Goal: Task Accomplishment & Management: Manage account settings

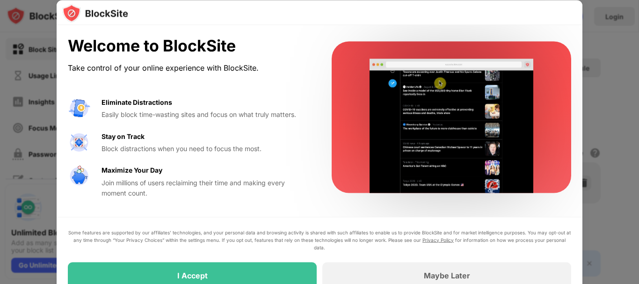
click at [560, 74] on div at bounding box center [452, 118] width 240 height 152
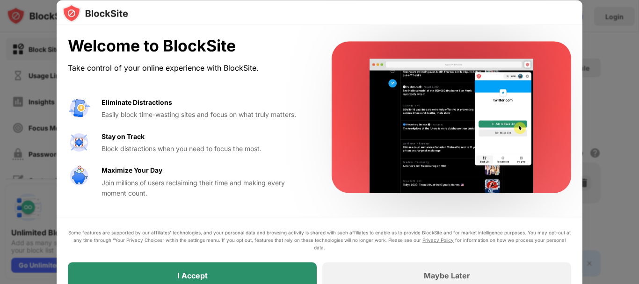
click at [283, 276] on div "I Accept" at bounding box center [192, 275] width 249 height 26
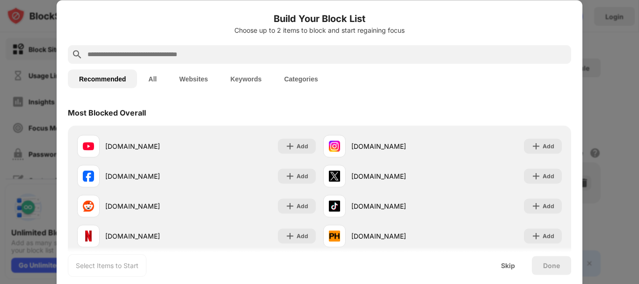
click at [337, 58] on input "text" at bounding box center [327, 54] width 481 height 11
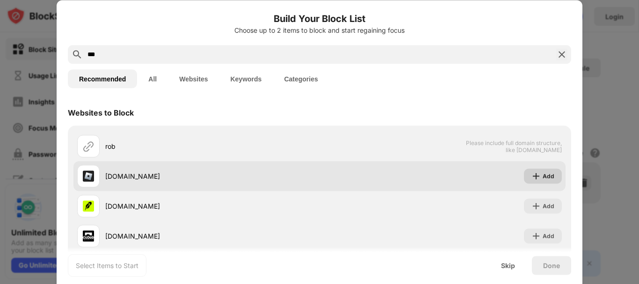
type input "***"
click at [546, 177] on div "Add" at bounding box center [549, 175] width 12 height 9
click at [535, 180] on div "Add" at bounding box center [543, 175] width 38 height 15
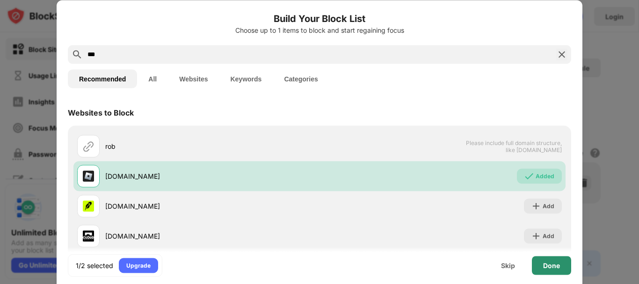
click at [545, 264] on div "Done" at bounding box center [551, 265] width 17 height 7
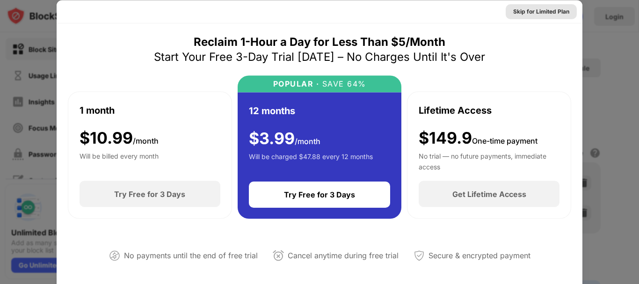
click at [539, 11] on div "Skip for Limited Plan" at bounding box center [541, 11] width 56 height 9
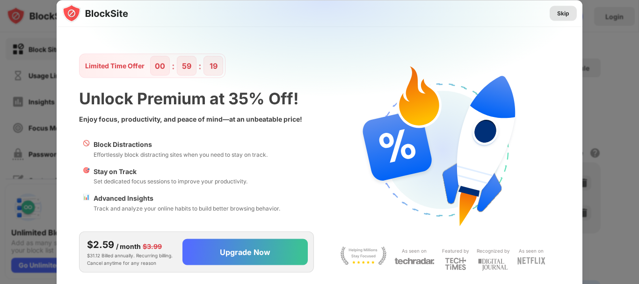
click at [559, 9] on div "Skip" at bounding box center [563, 12] width 12 height 9
click at [559, 284] on div "Skip Limited Time Offer 00 : 59 : 19 Unlock Premium at 35% Off! Enjoy focus, pr…" at bounding box center [319, 284] width 639 height 0
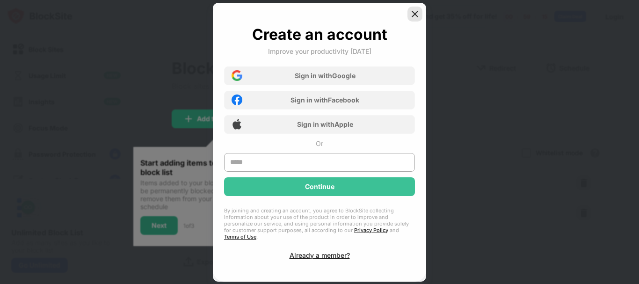
click at [416, 19] on img at bounding box center [414, 13] width 9 height 9
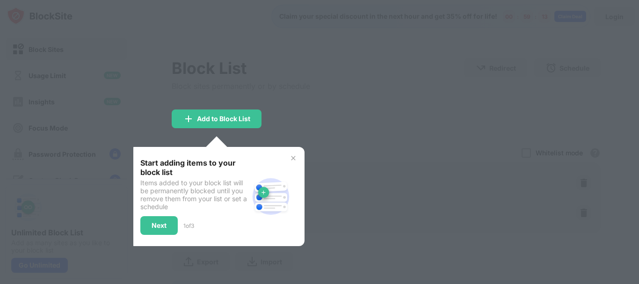
click at [289, 157] on div "Start adding items to your block list Items added to your block list will be pe…" at bounding box center [216, 196] width 175 height 99
click at [292, 157] on img at bounding box center [293, 157] width 7 height 7
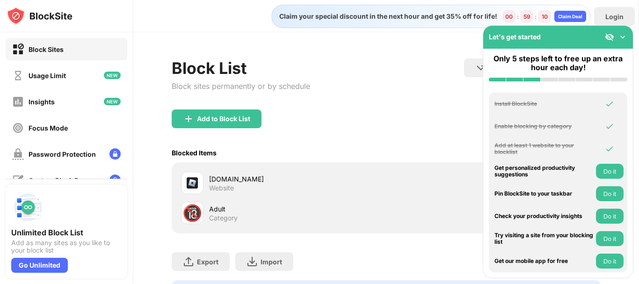
click at [372, 113] on div "Add to Block List" at bounding box center [386, 127] width 429 height 34
click at [625, 37] on img at bounding box center [622, 36] width 9 height 9
click at [625, 37] on div "Block List Block sites permanently or by schedule Redirect Choose a site to be …" at bounding box center [386, 182] width 506 height 300
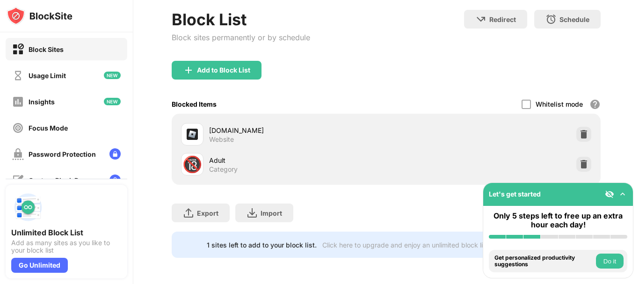
scroll to position [56, 0]
click at [579, 160] on img at bounding box center [583, 164] width 9 height 9
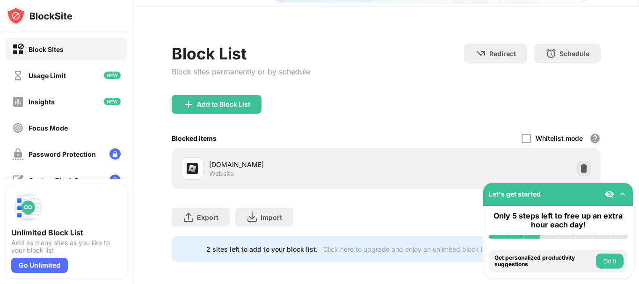
scroll to position [37, 0]
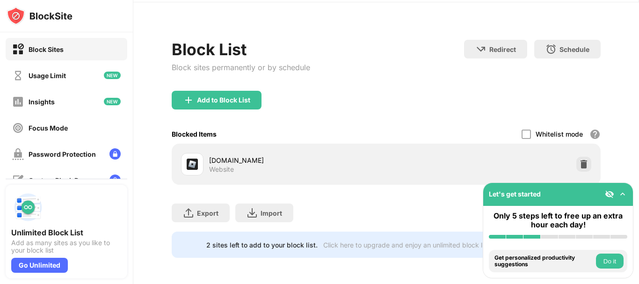
click at [623, 194] on img at bounding box center [622, 194] width 9 height 9
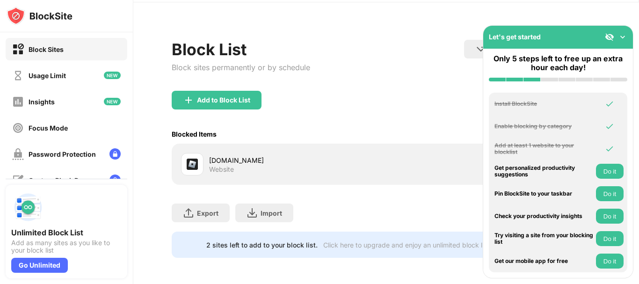
click at [623, 194] on button "Do it" at bounding box center [610, 193] width 28 height 15
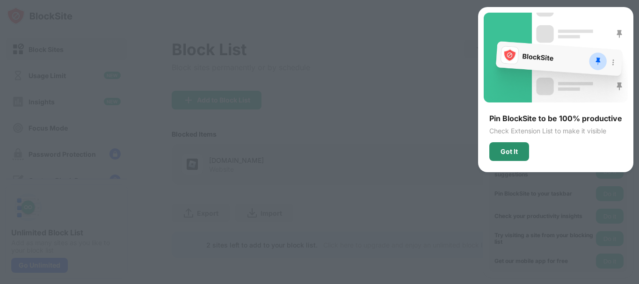
click at [515, 145] on div "Got It" at bounding box center [509, 151] width 40 height 19
click at [515, 145] on div "Add at least 1 website to your blocklist" at bounding box center [544, 149] width 99 height 14
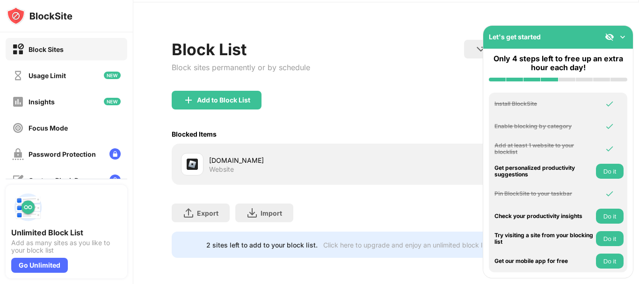
click at [627, 29] on div "Let's get started" at bounding box center [558, 37] width 150 height 23
click at [623, 38] on img at bounding box center [622, 36] width 9 height 9
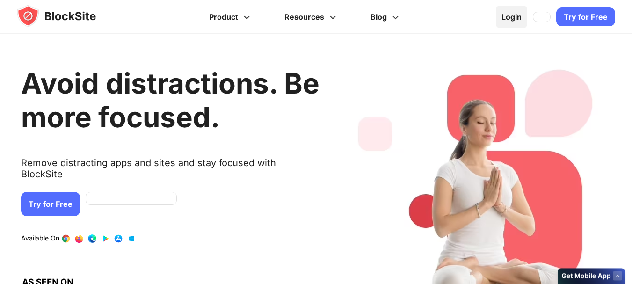
click at [514, 22] on link "Login" at bounding box center [511, 17] width 31 height 22
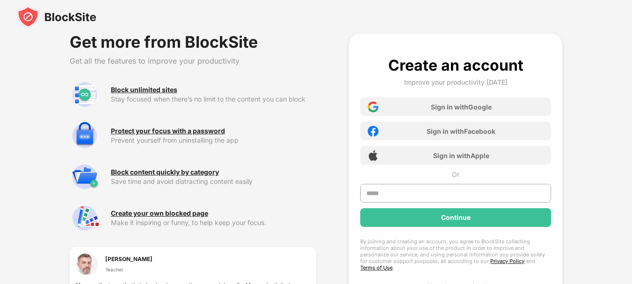
click at [416, 109] on div "Sign in with Google" at bounding box center [455, 106] width 191 height 19
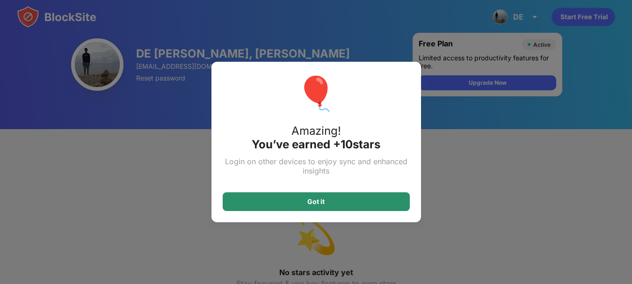
click at [345, 208] on div "Got it" at bounding box center [316, 201] width 187 height 19
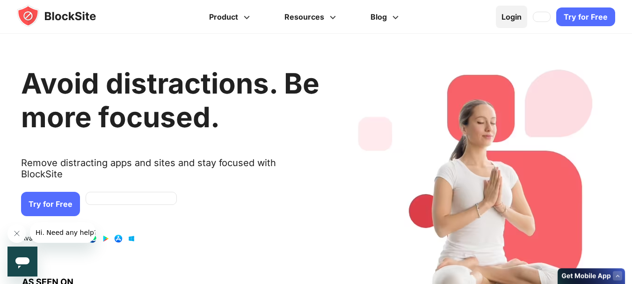
click at [513, 22] on link "Login" at bounding box center [511, 17] width 31 height 22
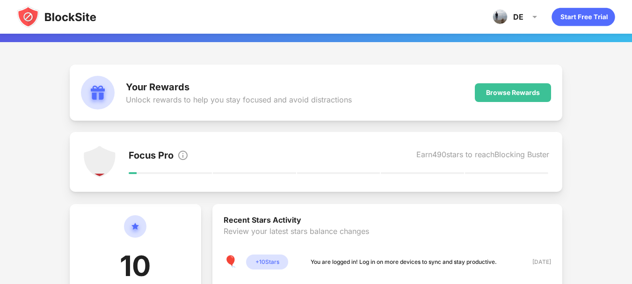
scroll to position [9, 0]
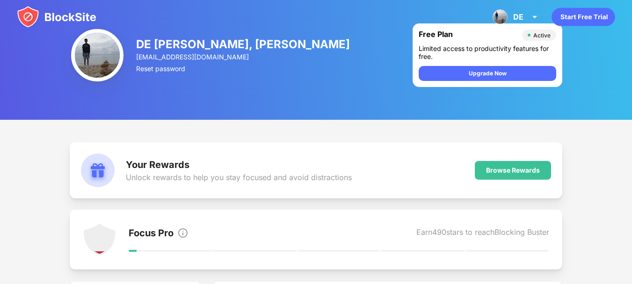
click at [596, 34] on div "DE JESUS, ALEXANDRE JOSEF P. alexjosefdejesus@gmail.com Reset password Free Pla…" at bounding box center [316, 55] width 632 height 129
click at [530, 10] on div "DE DE JESUS, ALEXANDRE JOSEF P. View Account Insights Premium Rewards Settings …" at bounding box center [516, 17] width 59 height 22
click at [530, 6] on div "DE JESUS, ALEXANDRE JOSEF P. View Account Insights Premium Rewards Settings Sup…" at bounding box center [459, 6] width 173 height 0
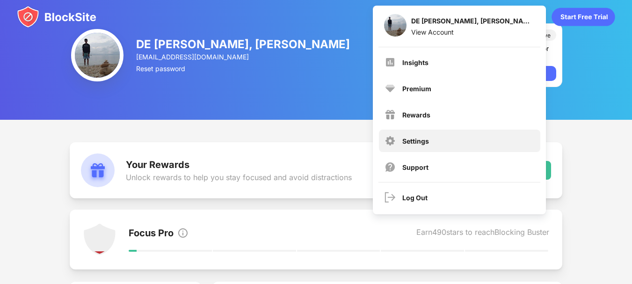
click at [420, 139] on div "Settings" at bounding box center [415, 141] width 27 height 8
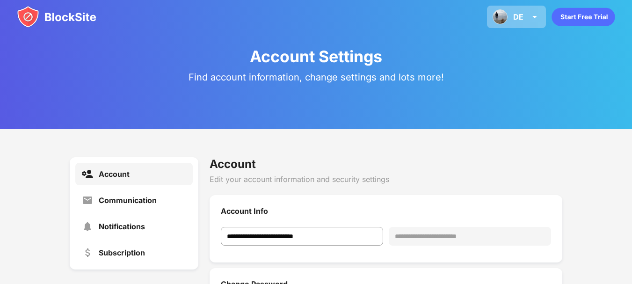
click at [529, 15] on div "DE DE JESUS, ALEXANDRE JOSEF P. View Account Insights Premium Rewards Settings …" at bounding box center [516, 17] width 59 height 22
click at [529, 15] on div "DE JESUS, ALEXANDRE JOSEF P. View Account" at bounding box center [460, 26] width 162 height 30
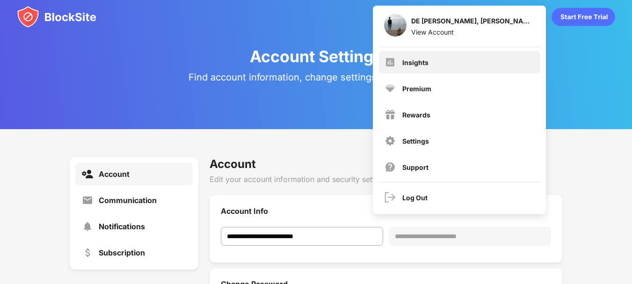
click at [453, 62] on div "Insights" at bounding box center [459, 62] width 161 height 22
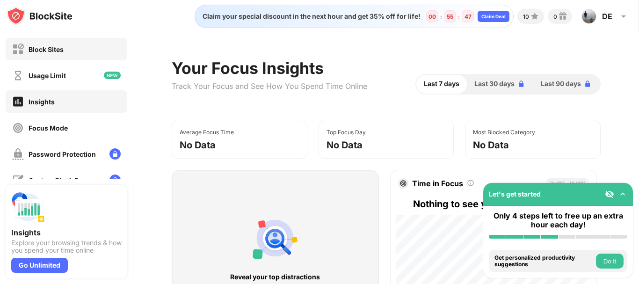
click at [64, 50] on div "Block Sites" at bounding box center [46, 49] width 35 height 8
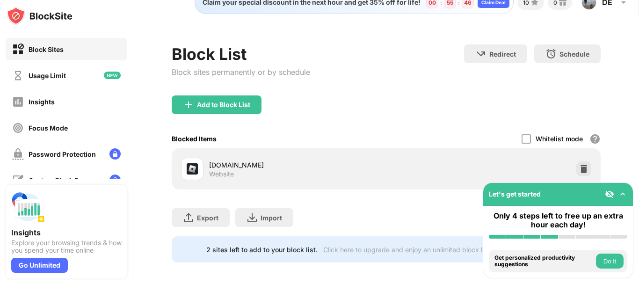
scroll to position [26, 0]
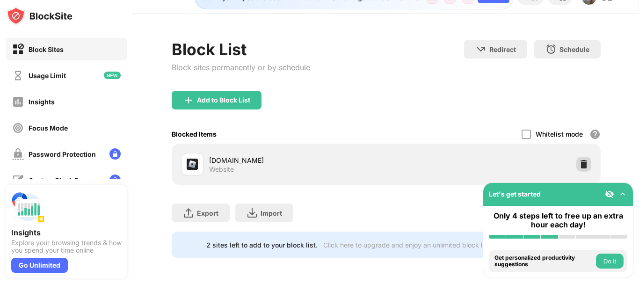
click at [579, 160] on img at bounding box center [583, 164] width 9 height 9
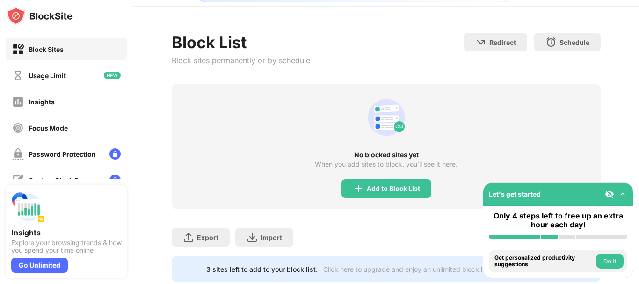
click at [622, 194] on img at bounding box center [622, 194] width 9 height 9
click at [0, 0] on div "Pin BlockSite to your taskbar" at bounding box center [0, 0] width 0 height 0
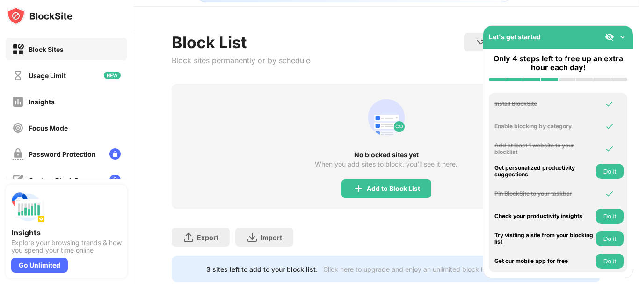
click at [520, 114] on div "Install BlockSite" at bounding box center [558, 104] width 139 height 22
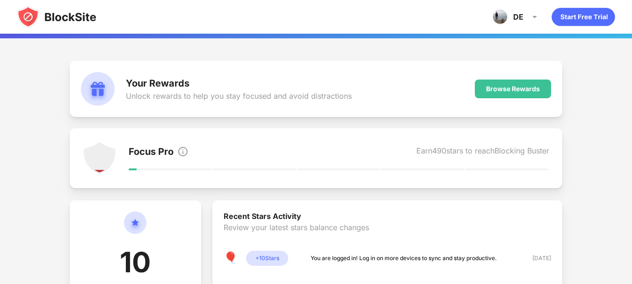
scroll to position [94, 0]
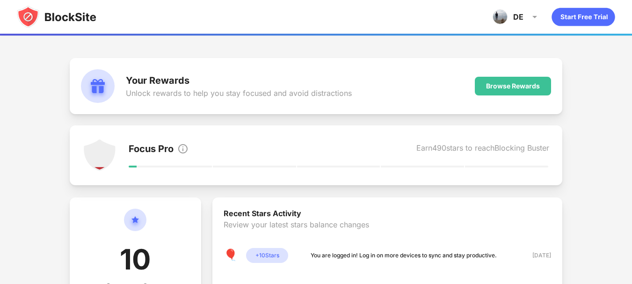
click at [328, 150] on div "Focus Pro Earn 490 stars to reach Blocking Buster" at bounding box center [339, 149] width 421 height 13
click at [162, 143] on div "Focus Pro" at bounding box center [151, 149] width 45 height 13
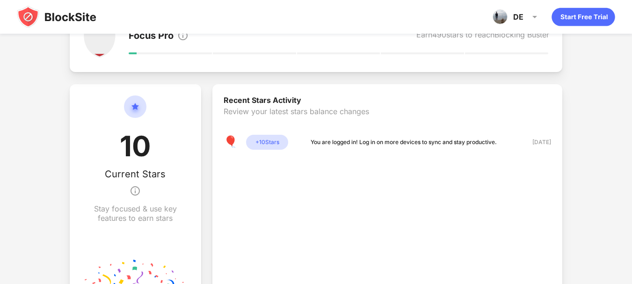
scroll to position [9, 0]
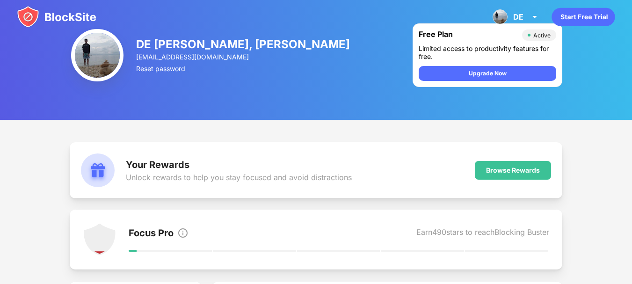
click at [98, 44] on img at bounding box center [97, 55] width 52 height 52
